Goal: Transaction & Acquisition: Purchase product/service

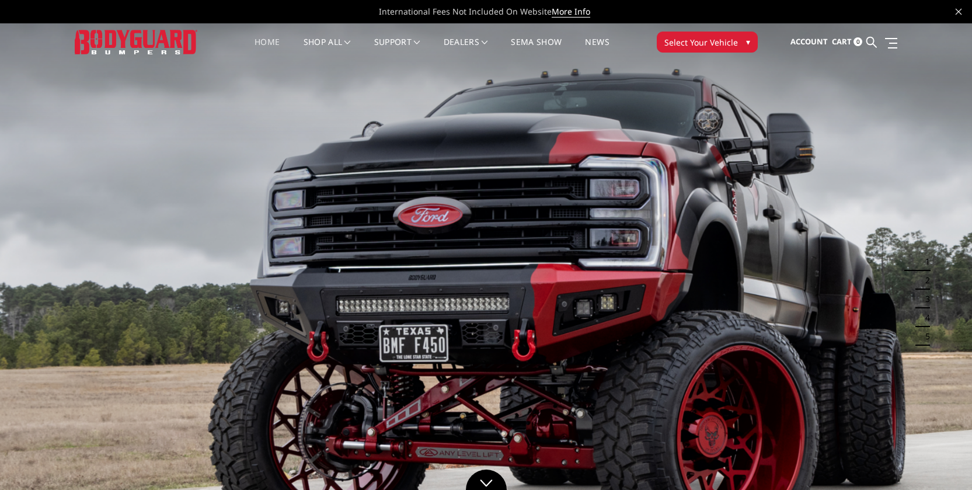
click at [734, 34] on button "Select Your Vehicle ▾" at bounding box center [707, 42] width 101 height 21
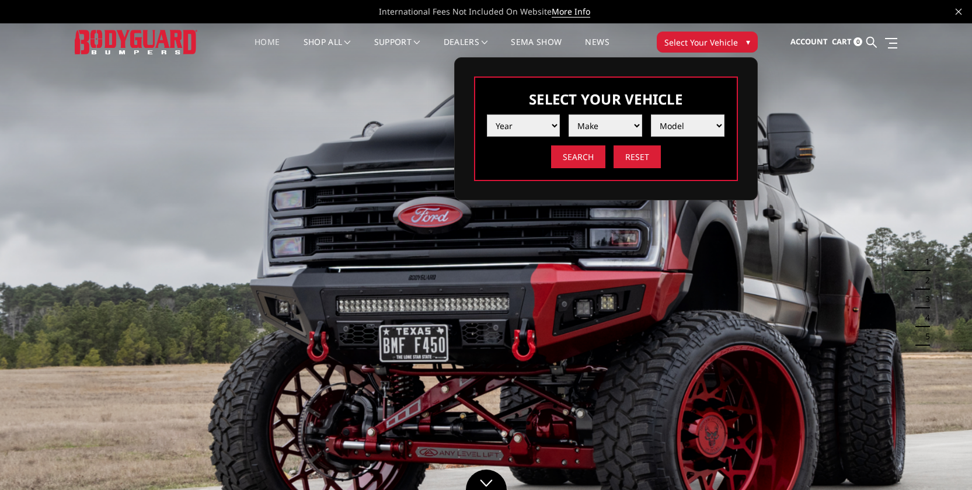
click at [522, 134] on select "Year 2025 2024 2023 2022 2021 2020 2019 2018 2017 2016 2015 2014 2013 2012 2011…" at bounding box center [524, 125] width 74 height 22
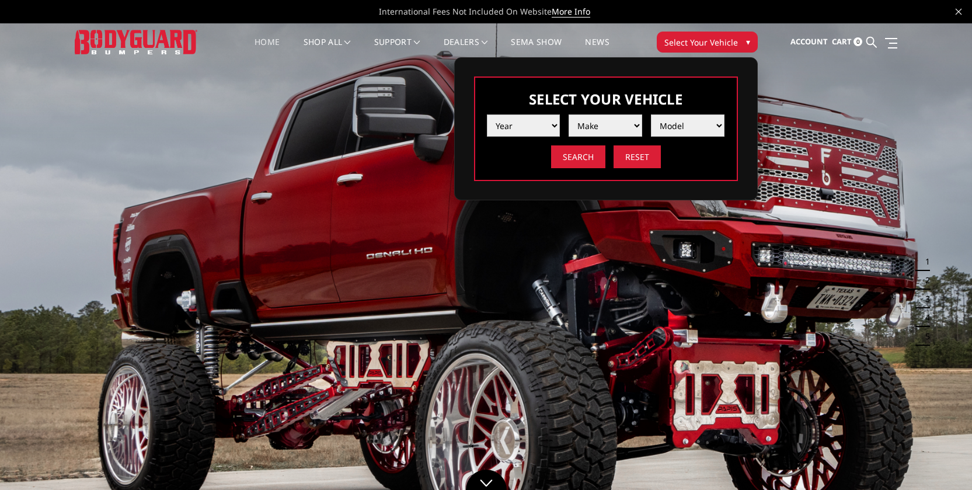
select select "yr_2022"
click at [487, 114] on select "Year 2025 2024 2023 2022 2021 2020 2019 2018 2017 2016 2015 2014 2013 2012 2011…" at bounding box center [524, 125] width 74 height 22
click at [608, 123] on select "Make Chevrolet Ford GMC Ram Toyota" at bounding box center [606, 125] width 74 height 22
select select "mk_chevrolet"
click at [569, 114] on select "Make Chevrolet Ford GMC Ram Toyota" at bounding box center [606, 125] width 74 height 22
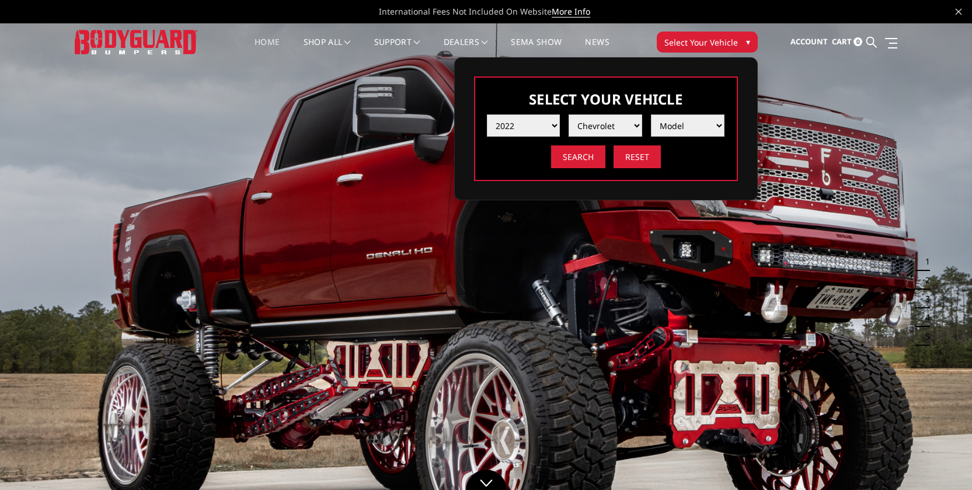
click at [674, 127] on select "Model Silverado 1500 Silverado 2500 / 3500 Silverado 4500 / 5500 / 6500" at bounding box center [688, 125] width 74 height 22
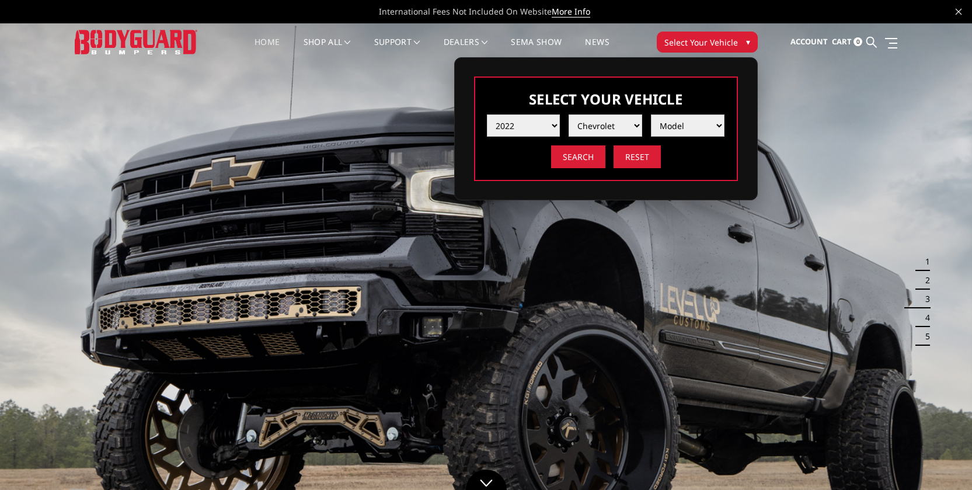
select select "md_silverado-2500-3500"
click at [651, 114] on select "Model Silverado 1500 Silverado 2500 / 3500 Silverado 4500 / 5500 / 6500" at bounding box center [688, 125] width 74 height 22
click at [580, 155] on input "Search" at bounding box center [578, 156] width 54 height 23
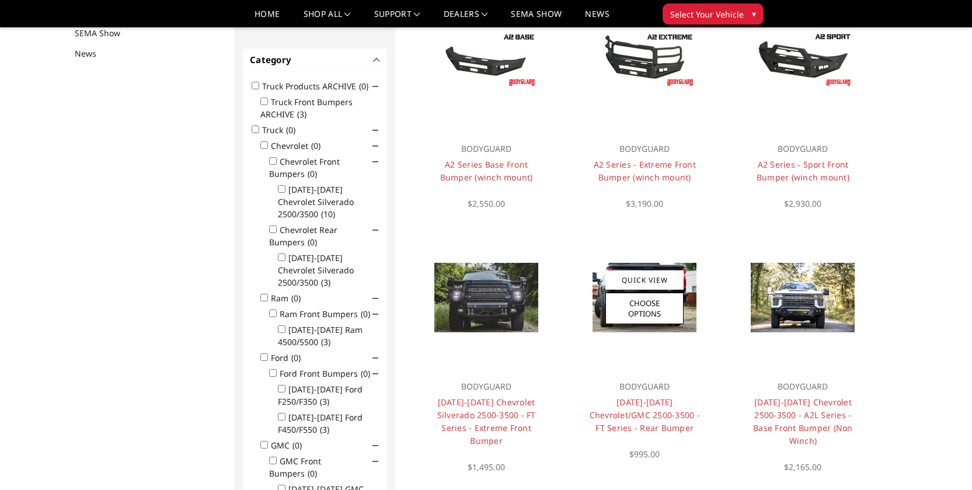
scroll to position [371, 0]
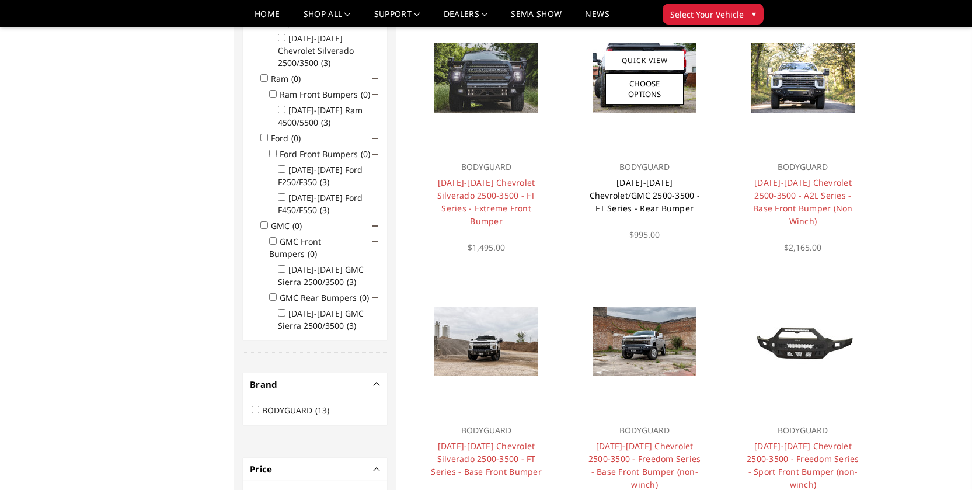
click at [653, 193] on link "[DATE]-[DATE] Chevrolet/GMC 2500-3500 - FT Series - Rear Bumper" at bounding box center [645, 195] width 110 height 37
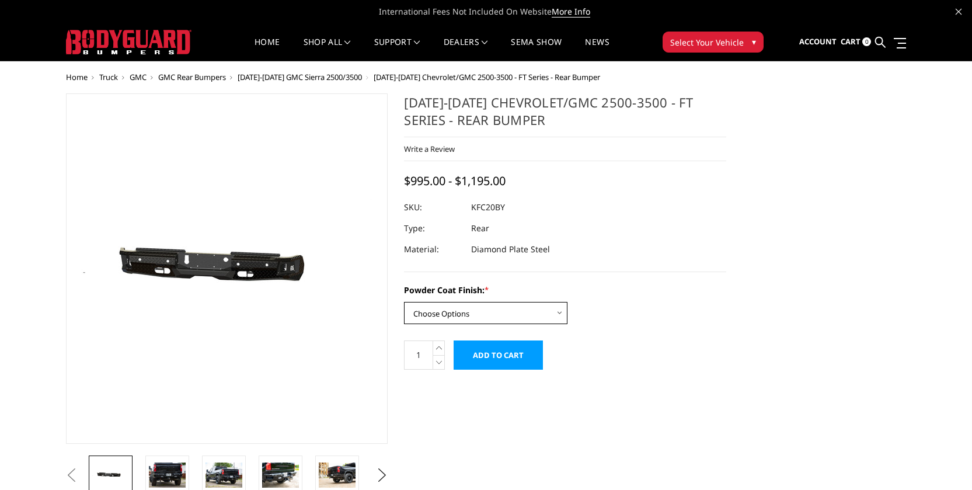
click at [494, 310] on select "Choose Options Bare Metal Gloss Black Powder Coat Textured Black Powder Coat" at bounding box center [485, 313] width 163 height 22
select select "3418"
click at [404, 302] on select "Choose Options Bare Metal Gloss Black Powder Coat Textured Black Powder Coat" at bounding box center [485, 313] width 163 height 22
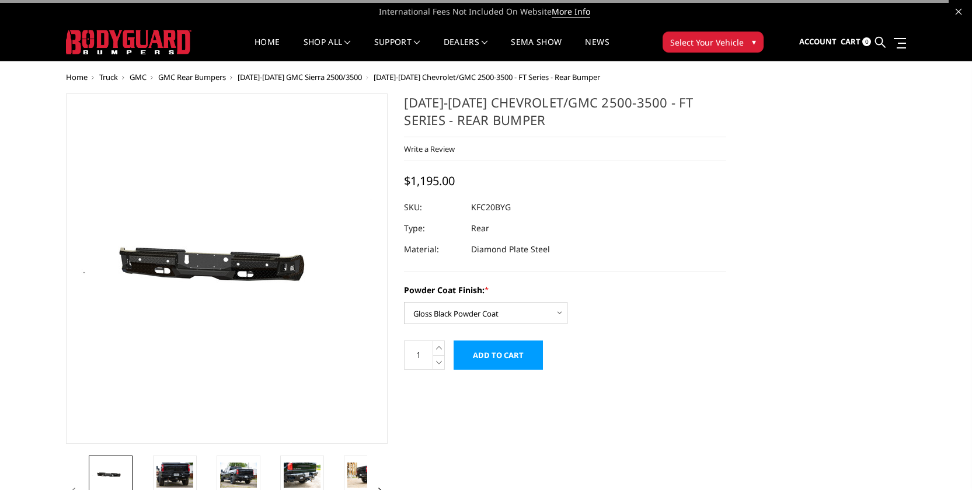
click at [653, 286] on label "Powder Coat Finish: *" at bounding box center [565, 290] width 322 height 12
click at [567, 302] on select "Choose Options Bare Metal Gloss Black Powder Coat Textured Black Powder Coat" at bounding box center [485, 313] width 163 height 22
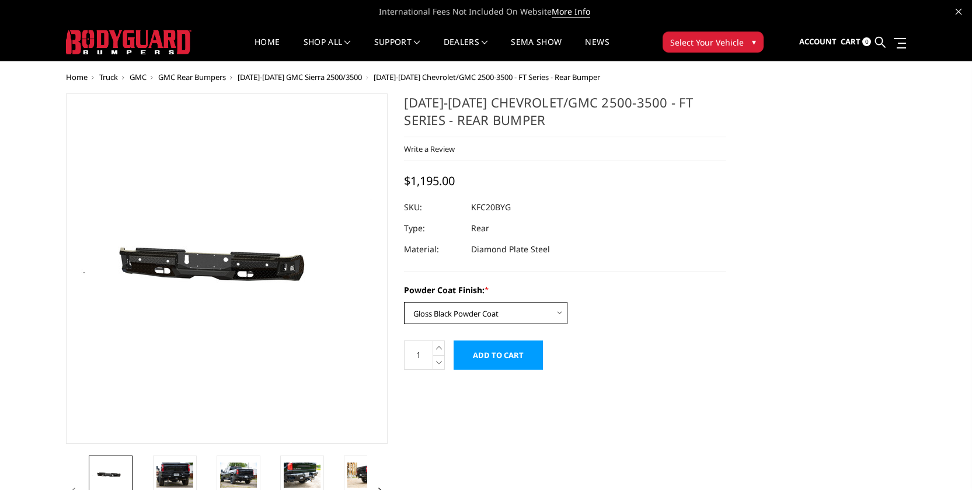
scroll to position [15, 0]
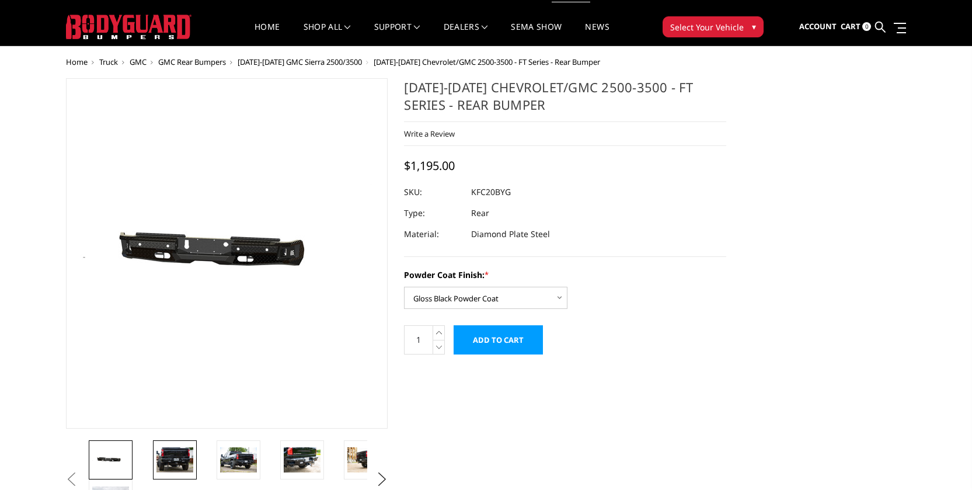
click at [179, 468] on img at bounding box center [174, 459] width 37 height 25
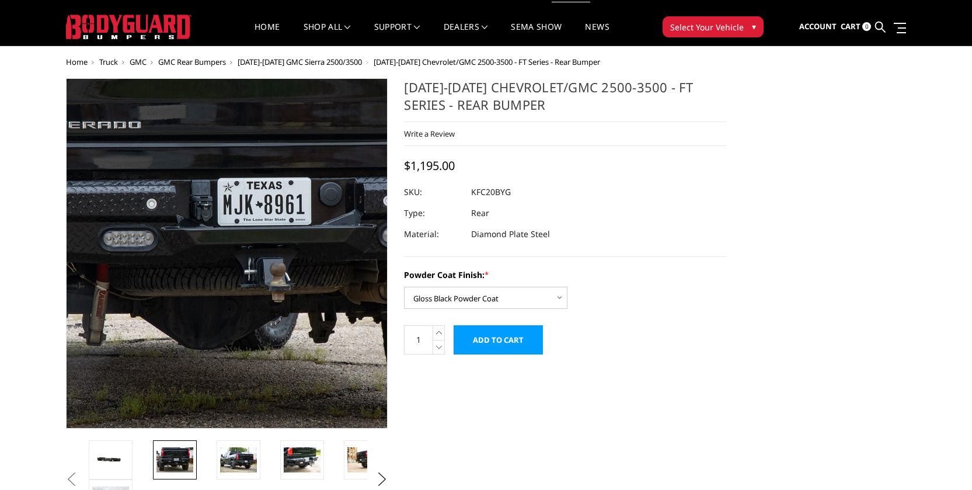
click at [221, 358] on img at bounding box center [234, 210] width 747 height 498
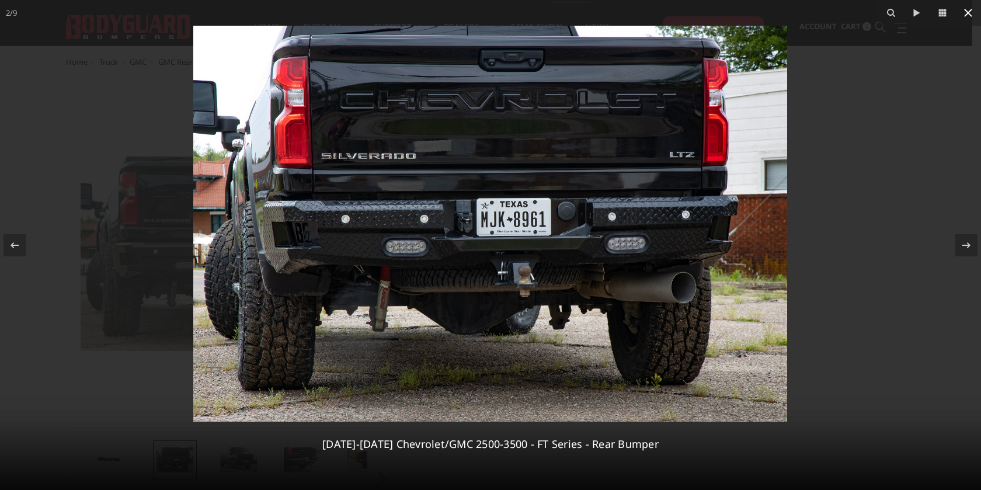
click at [966, 10] on icon at bounding box center [968, 13] width 14 height 14
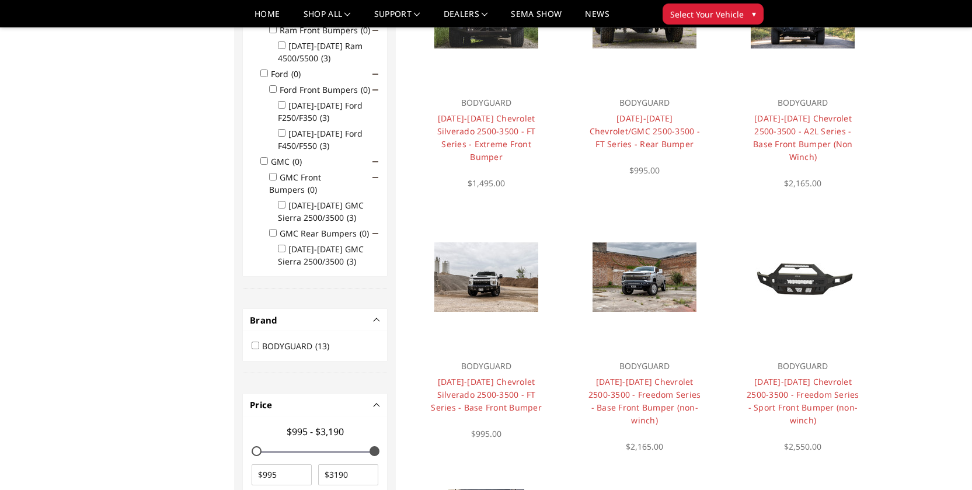
scroll to position [444, 0]
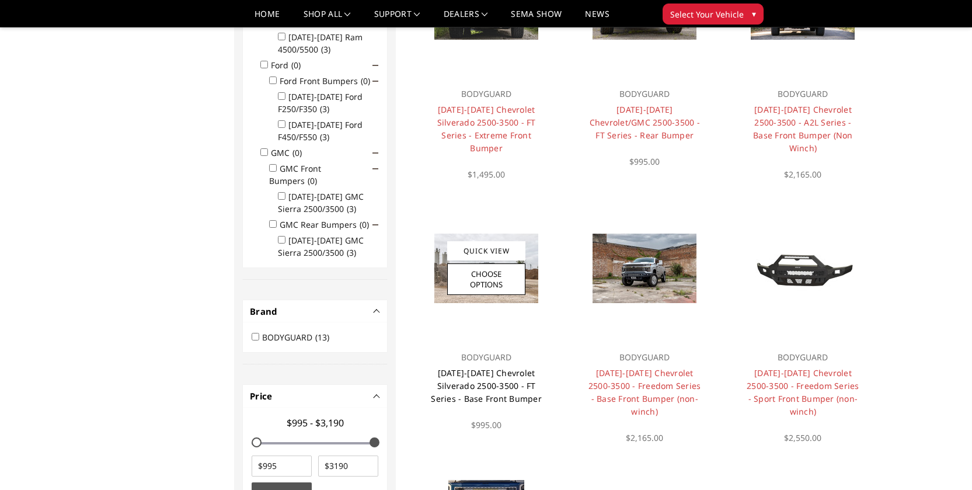
click at [462, 381] on link "[DATE]-[DATE] Chevrolet Silverado 2500-3500 - FT Series - Base Front Bumper" at bounding box center [486, 385] width 111 height 37
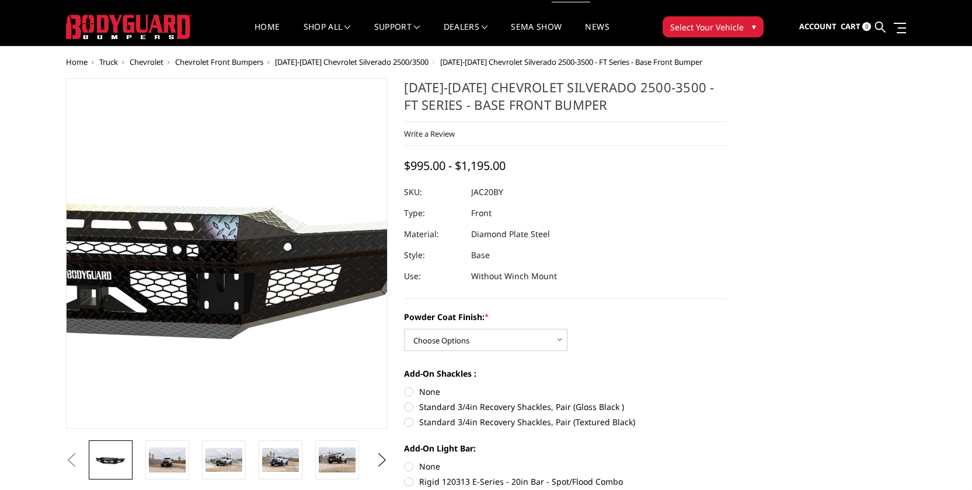
scroll to position [89, 0]
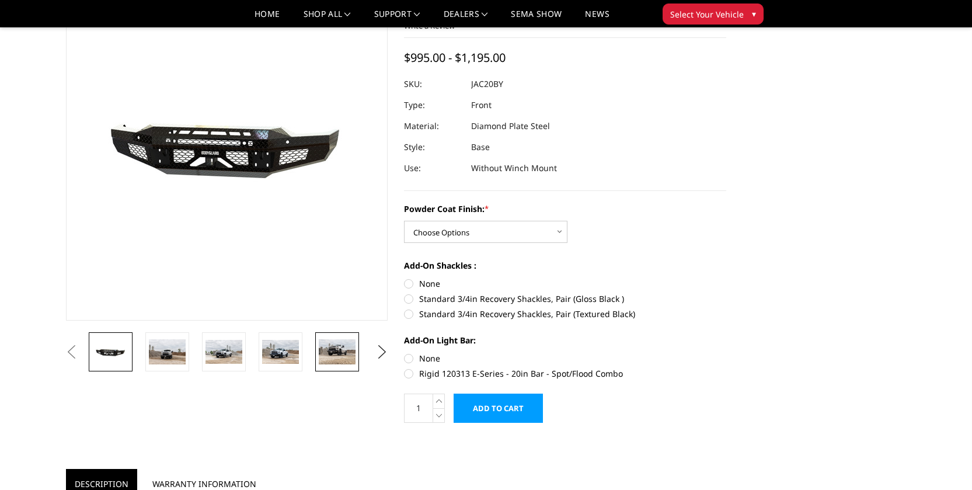
click at [325, 350] on img at bounding box center [337, 351] width 37 height 25
